Goal: Communication & Community: Answer question/provide support

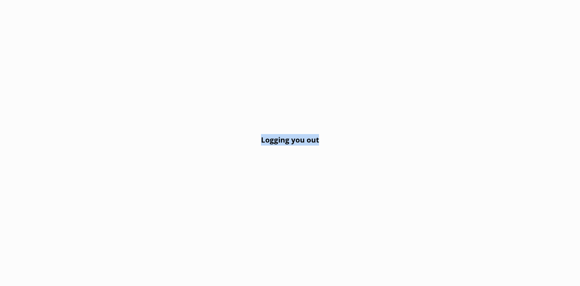
drag, startPoint x: 262, startPoint y: 139, endPoint x: 322, endPoint y: 146, distance: 60.2
click at [322, 146] on div "Logging you out" at bounding box center [290, 143] width 580 height 286
click at [322, 148] on div "Logging you out" at bounding box center [290, 143] width 580 height 286
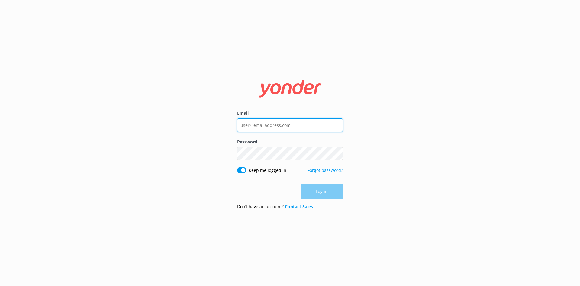
type input "[EMAIL_ADDRESS][DOMAIN_NAME]"
click at [313, 199] on form "Email [EMAIL_ADDRESS][DOMAIN_NAME] Password Show password Keep me logged in For…" at bounding box center [290, 142] width 106 height 143
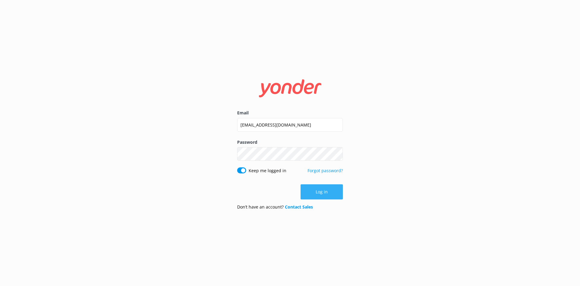
click at [313, 197] on button "Log in" at bounding box center [322, 191] width 42 height 15
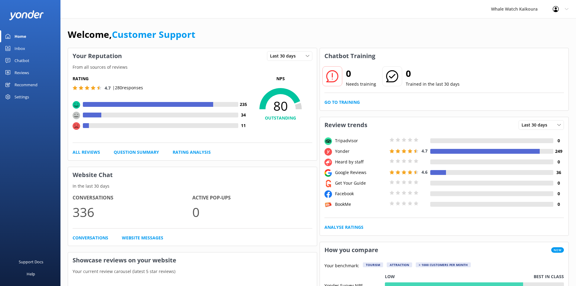
click at [17, 49] on div "Inbox" at bounding box center [20, 48] width 11 height 12
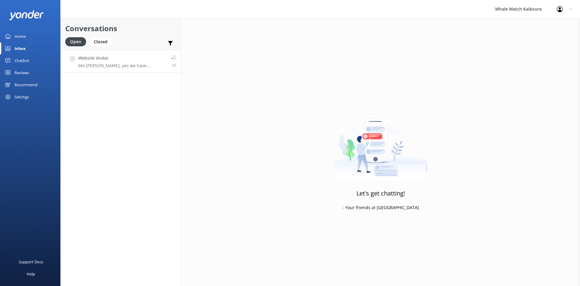
click at [91, 58] on h4 "Website Visitor" at bounding box center [122, 58] width 88 height 7
